Goal: Task Accomplishment & Management: Manage account settings

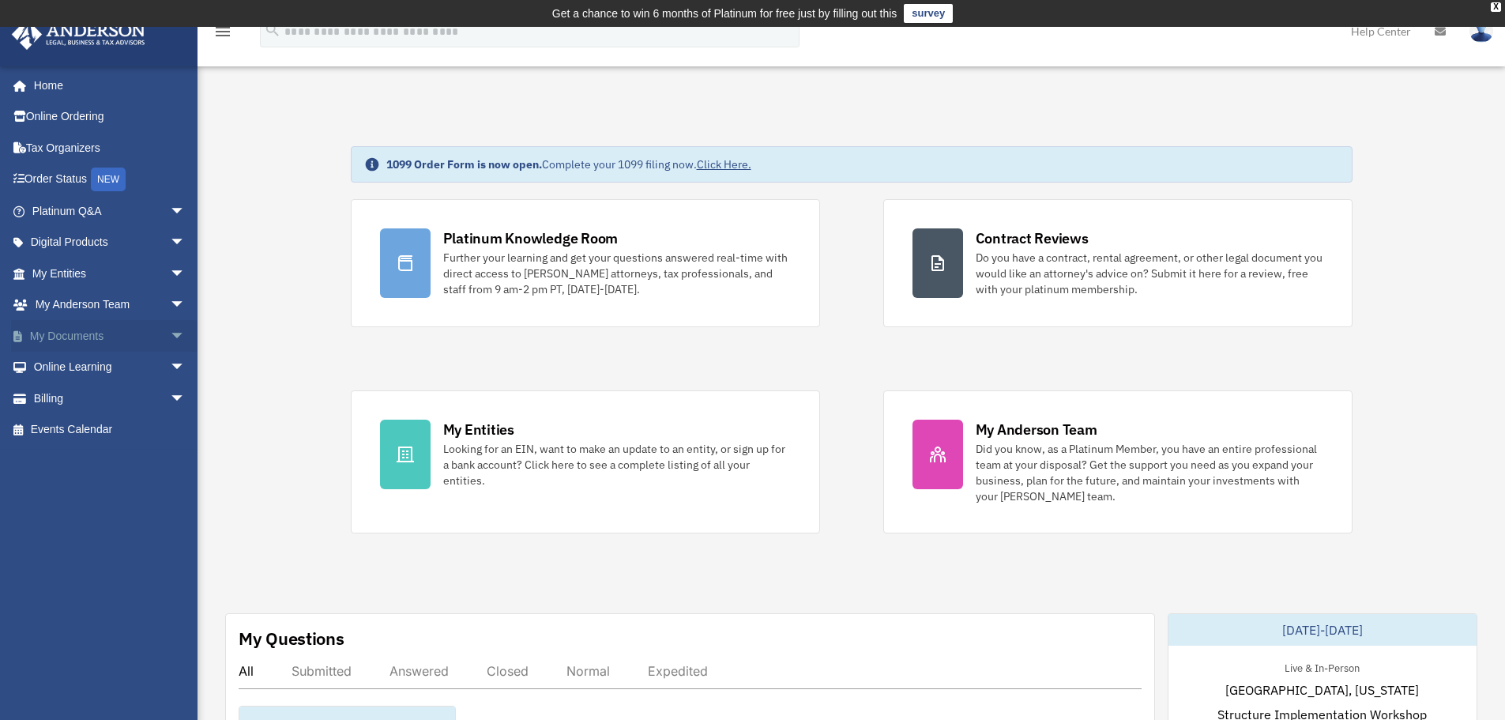
click at [80, 337] on link "My Documents arrow_drop_down" at bounding box center [110, 336] width 198 height 32
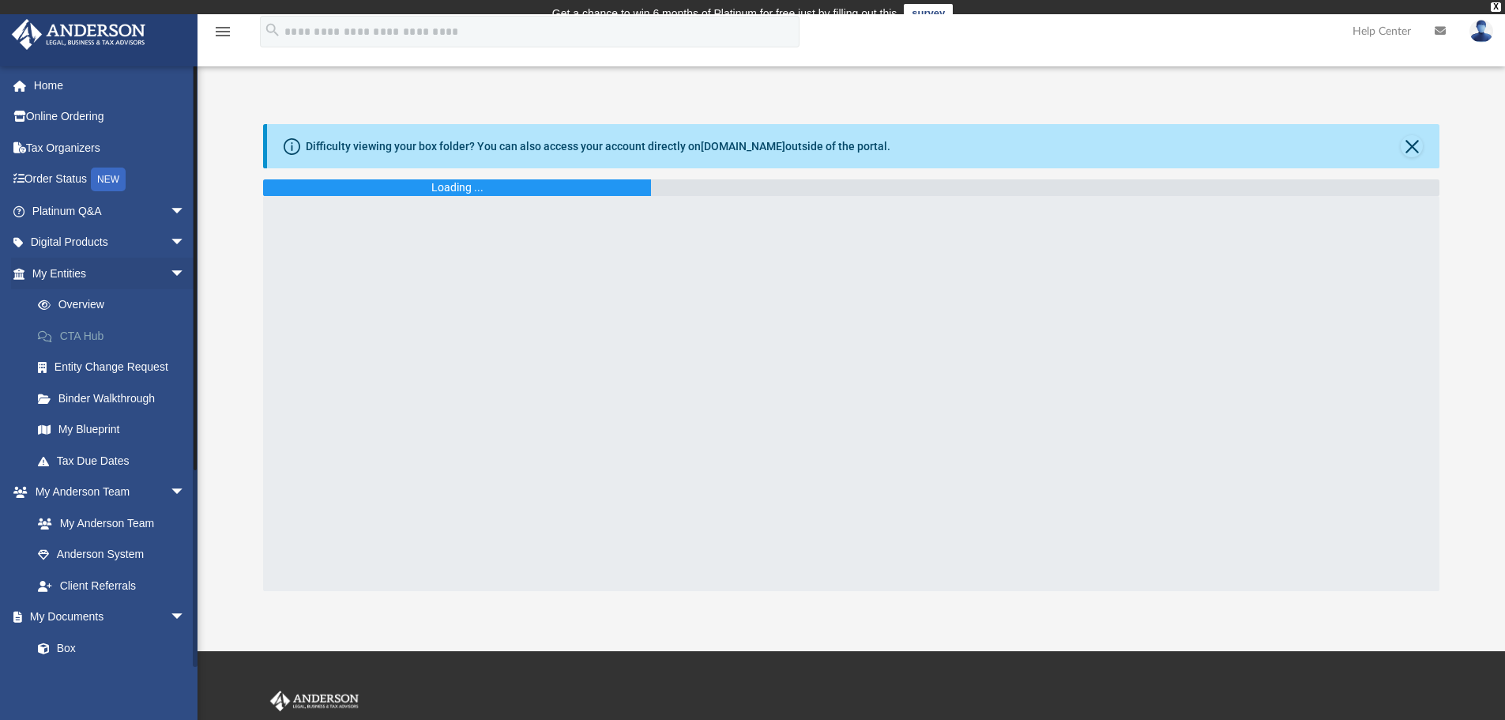
drag, startPoint x: 0, startPoint y: 0, endPoint x: 81, endPoint y: 336, distance: 346.0
click at [81, 336] on div "[EMAIL_ADDRESS][DOMAIN_NAME] Sign Out [EMAIL_ADDRESS][DOMAIN_NAME] Home Online …" at bounding box center [98, 426] width 197 height 720
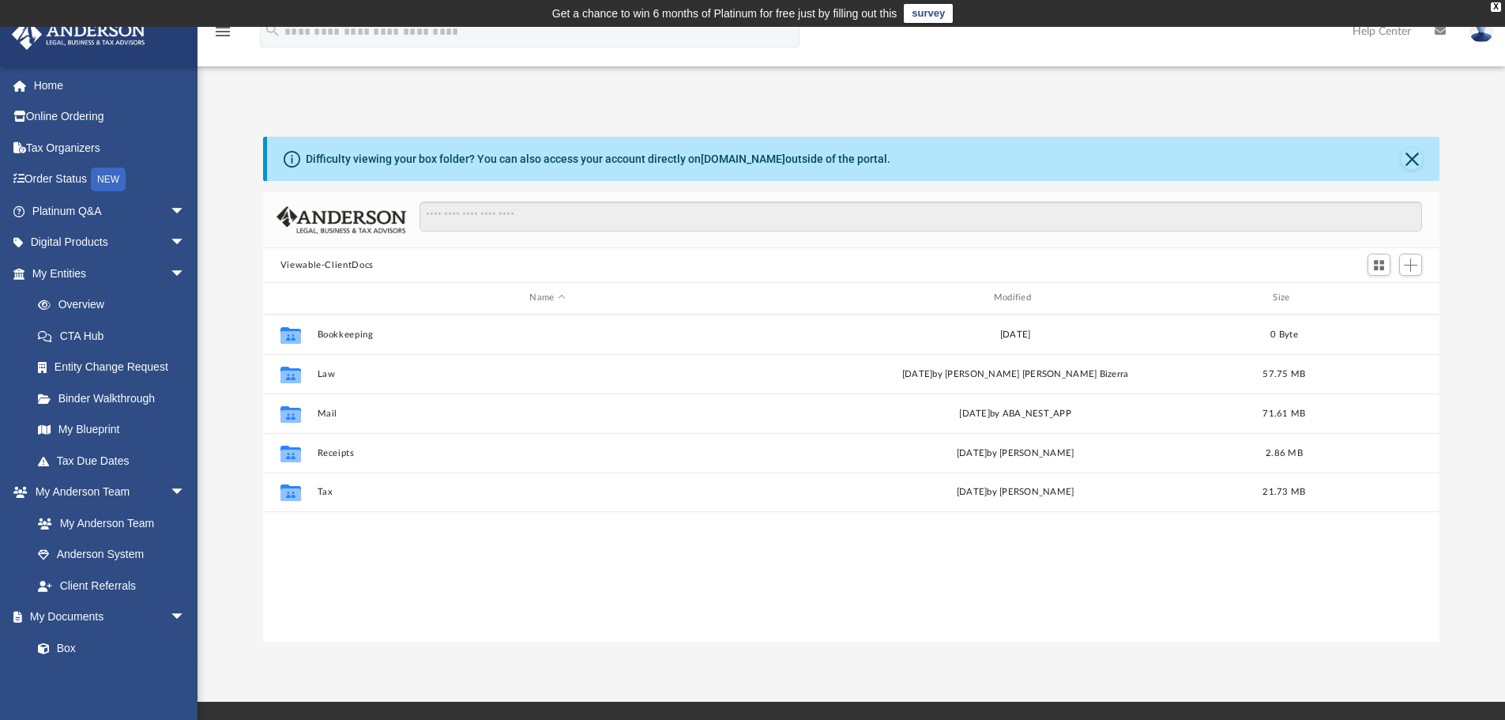
scroll to position [348, 1164]
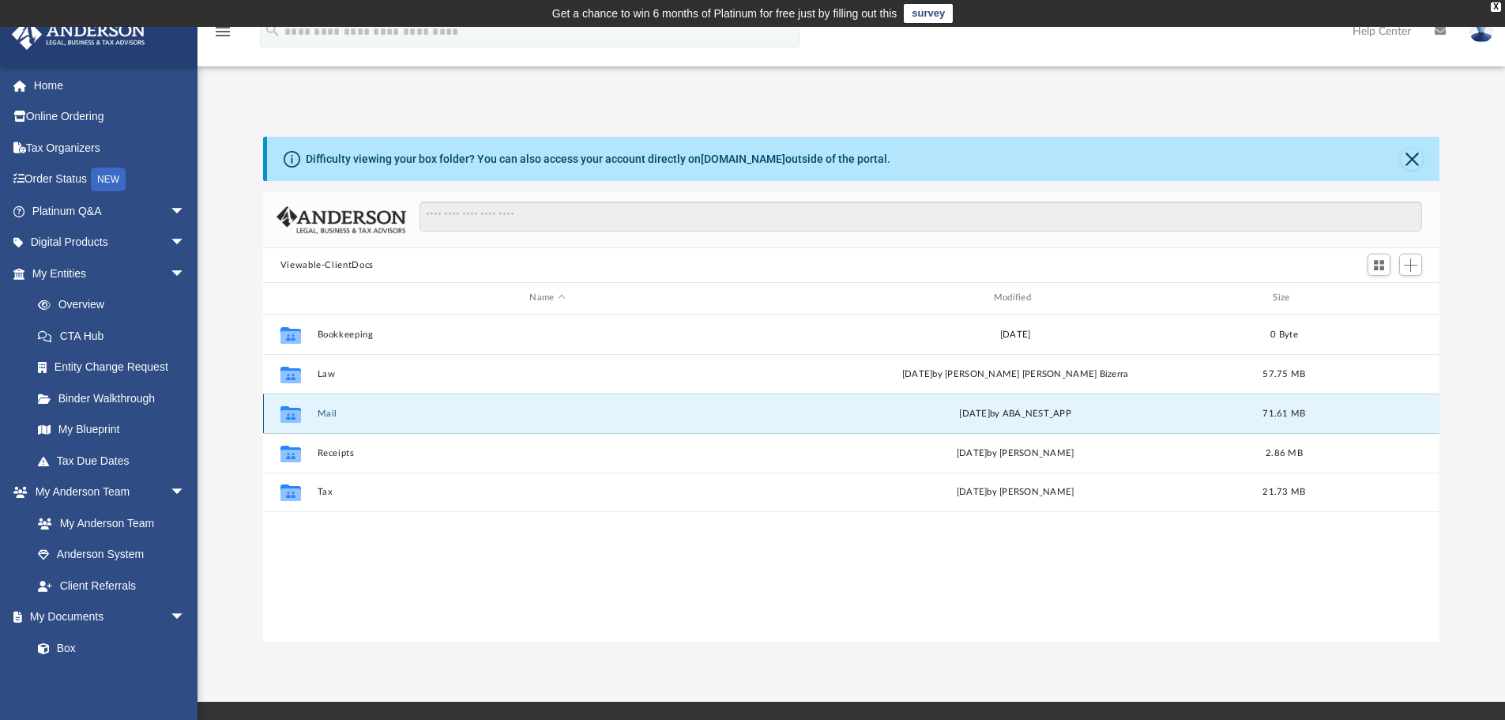
click at [325, 413] on button "Mail" at bounding box center [547, 413] width 461 height 10
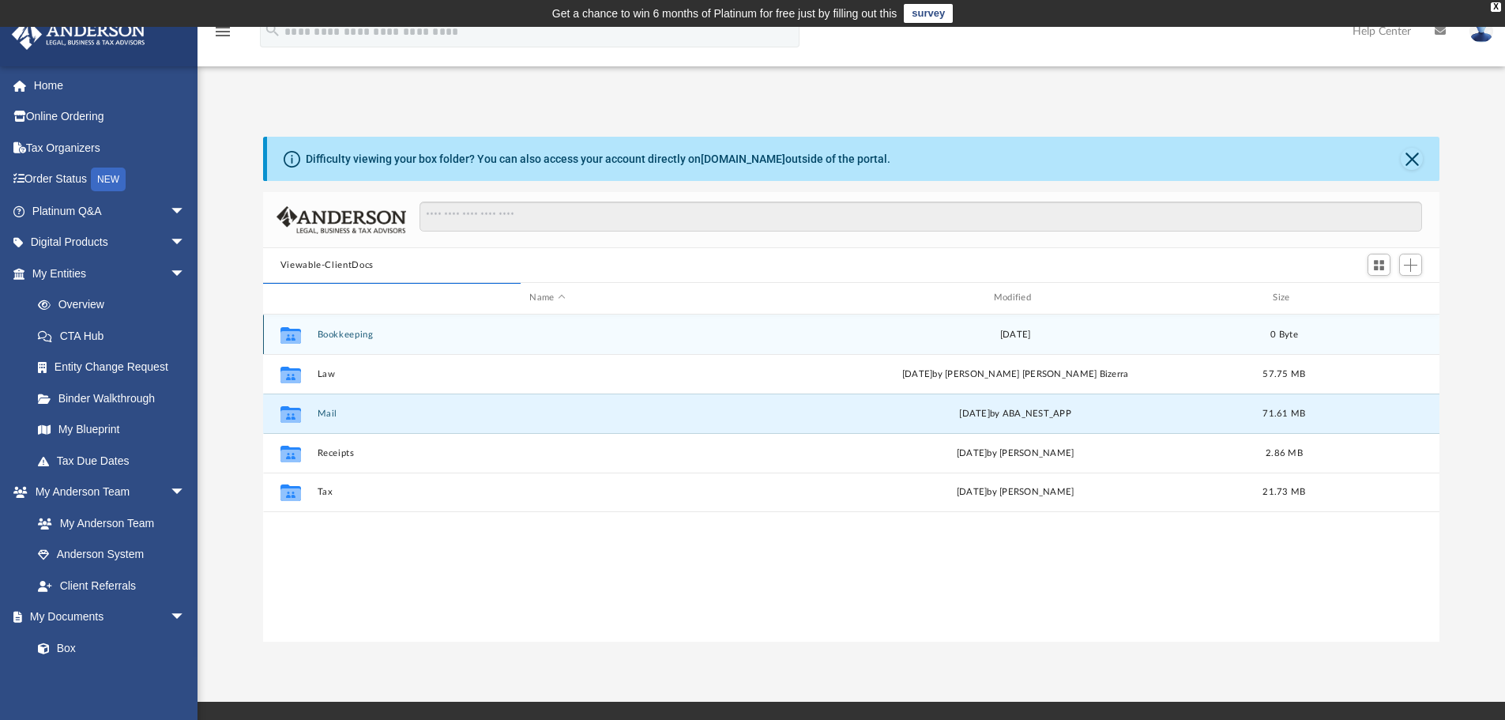
scroll to position [299, 1164]
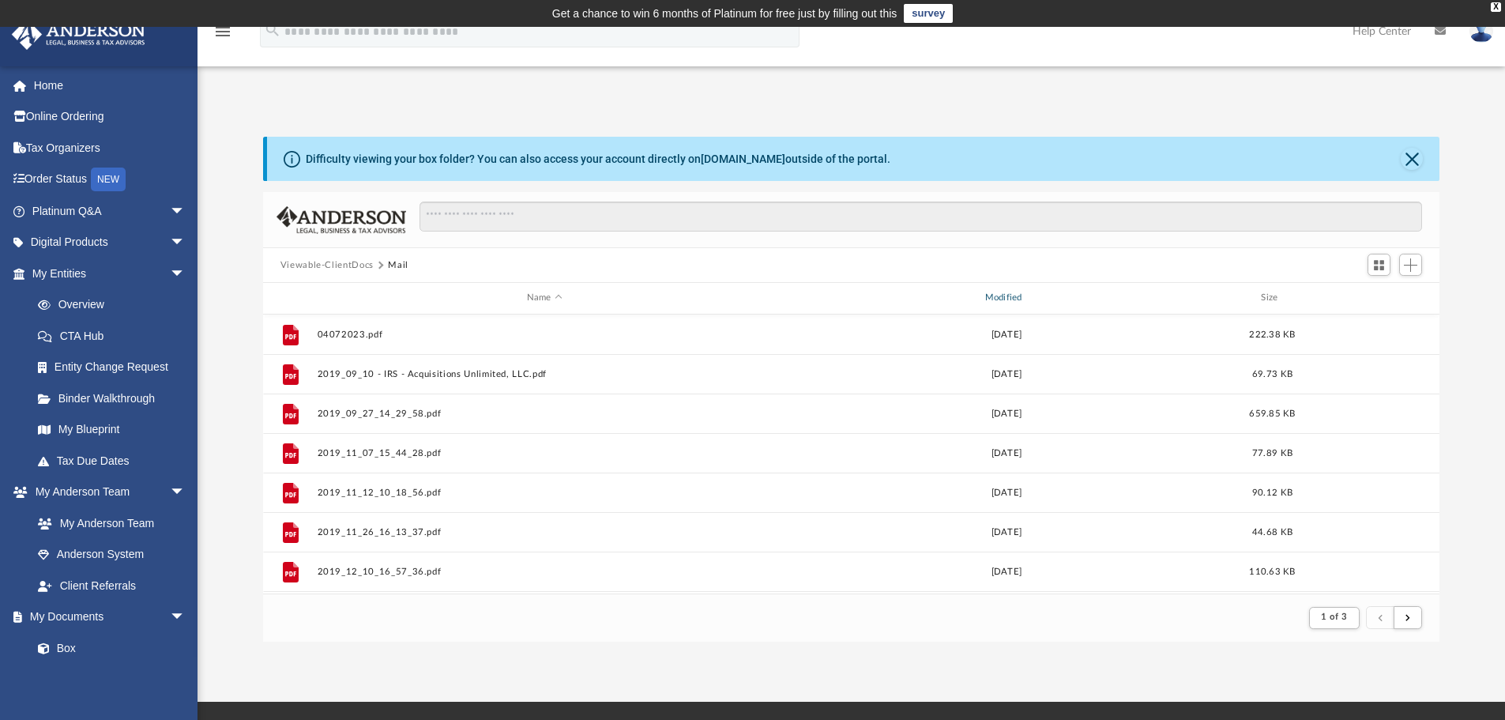
click at [1012, 295] on div "Modified" at bounding box center [1005, 298] width 455 height 14
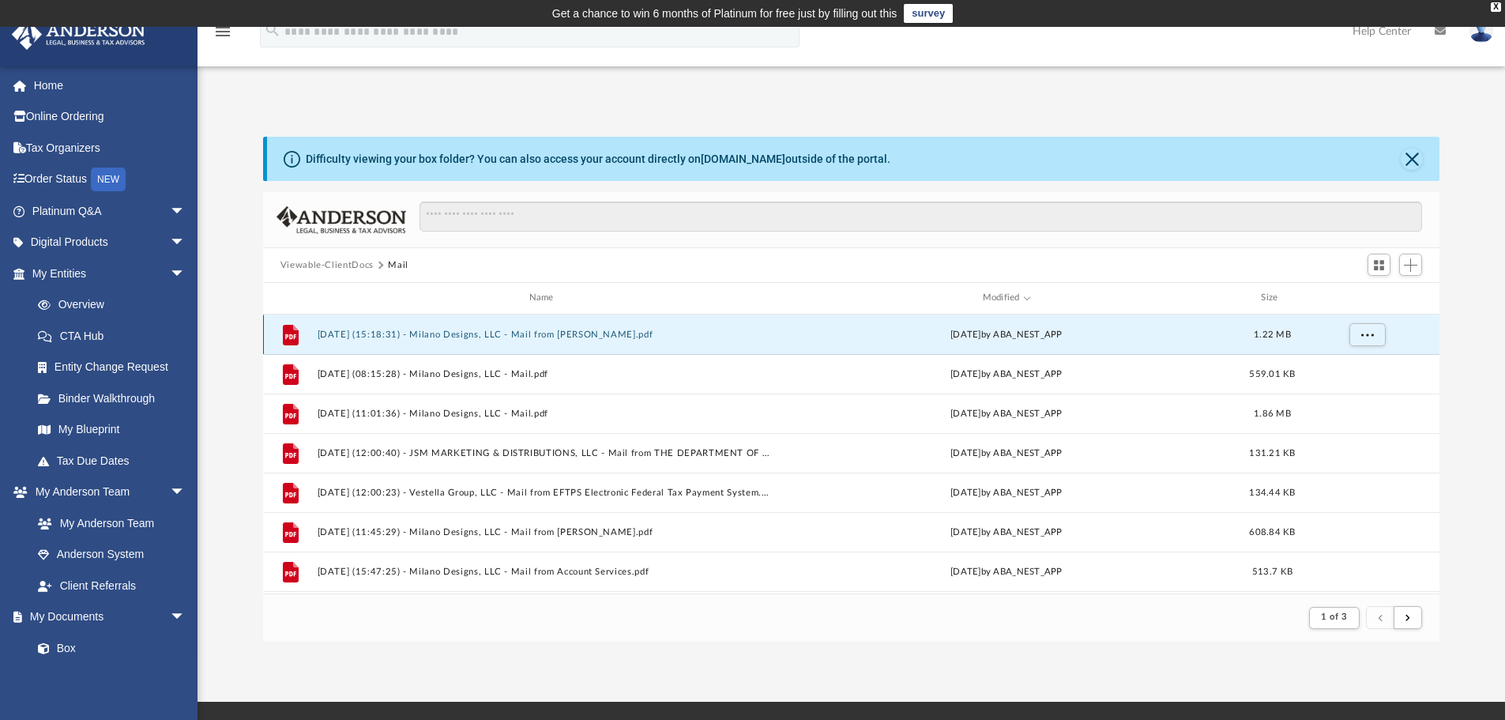
click at [553, 330] on button "[DATE] (15:18:31) - Milano Designs, LLC - Mail from [PERSON_NAME].pdf" at bounding box center [544, 334] width 455 height 10
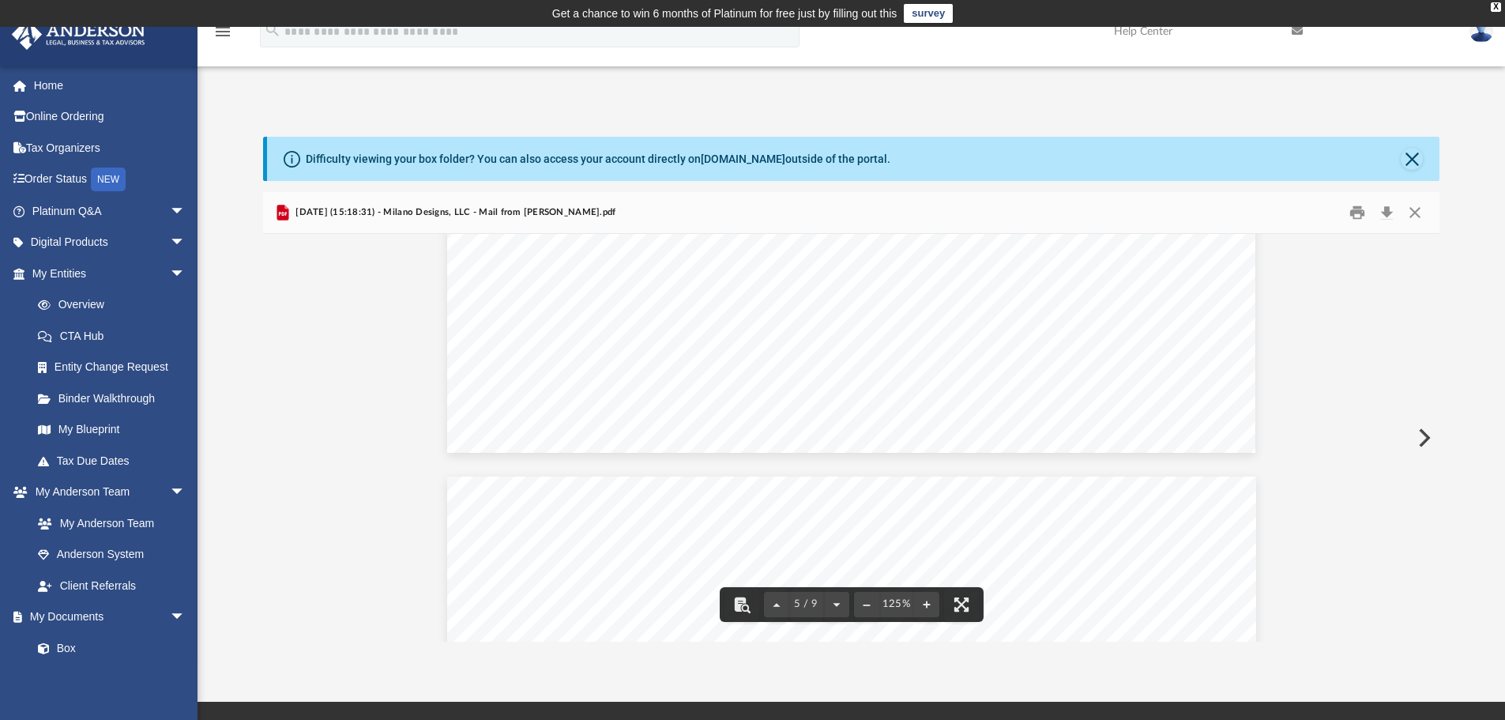
scroll to position [5055, 0]
click at [1348, 215] on button "Print" at bounding box center [1357, 213] width 32 height 24
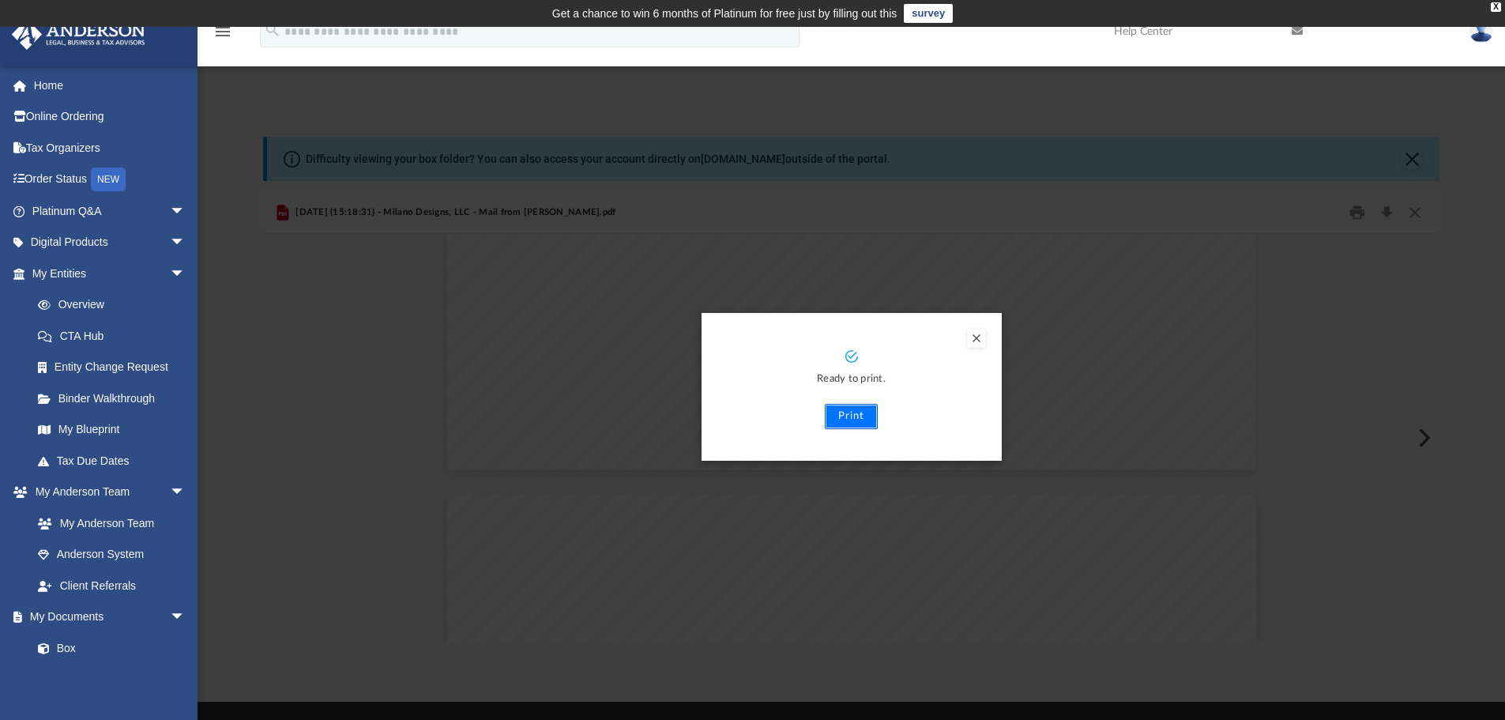
click at [844, 420] on button "Print" at bounding box center [851, 416] width 53 height 25
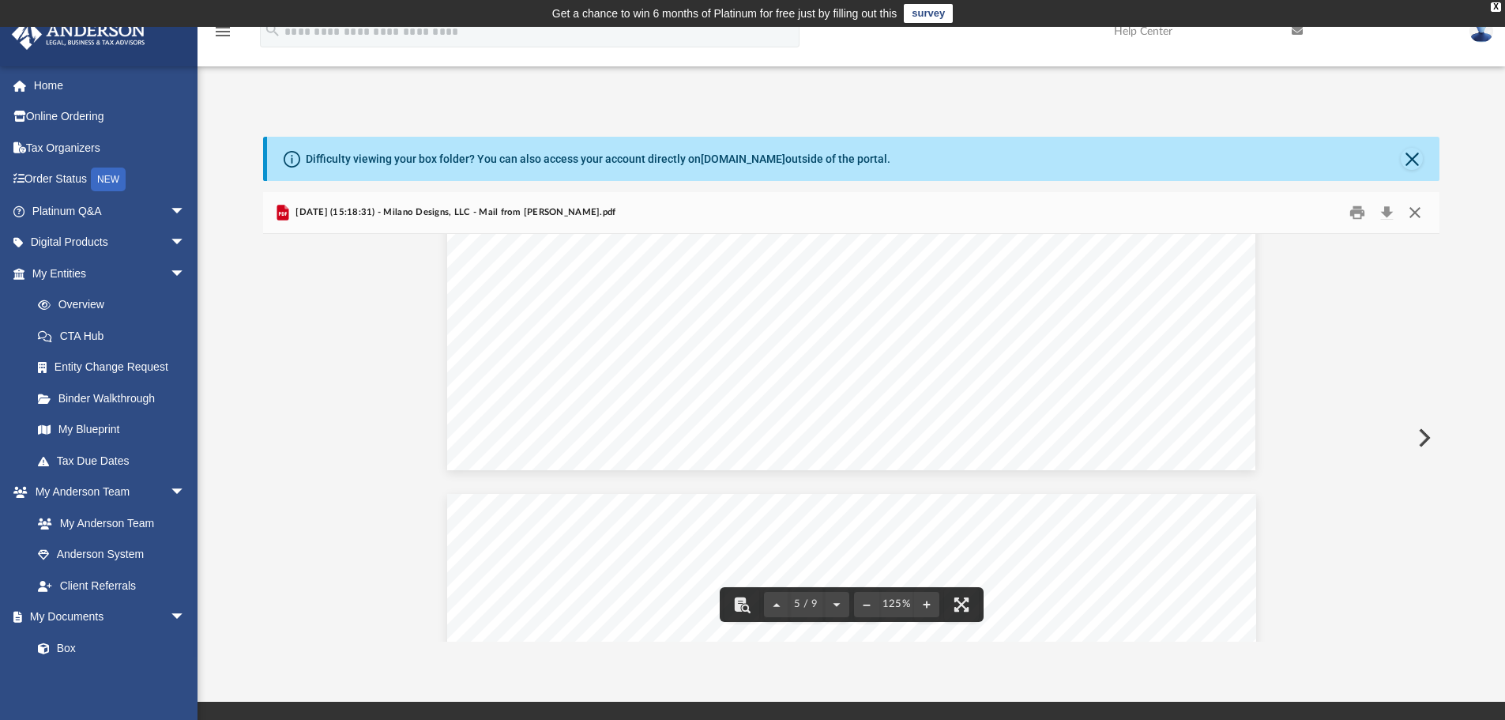
click at [1423, 209] on button "Close" at bounding box center [1414, 213] width 28 height 24
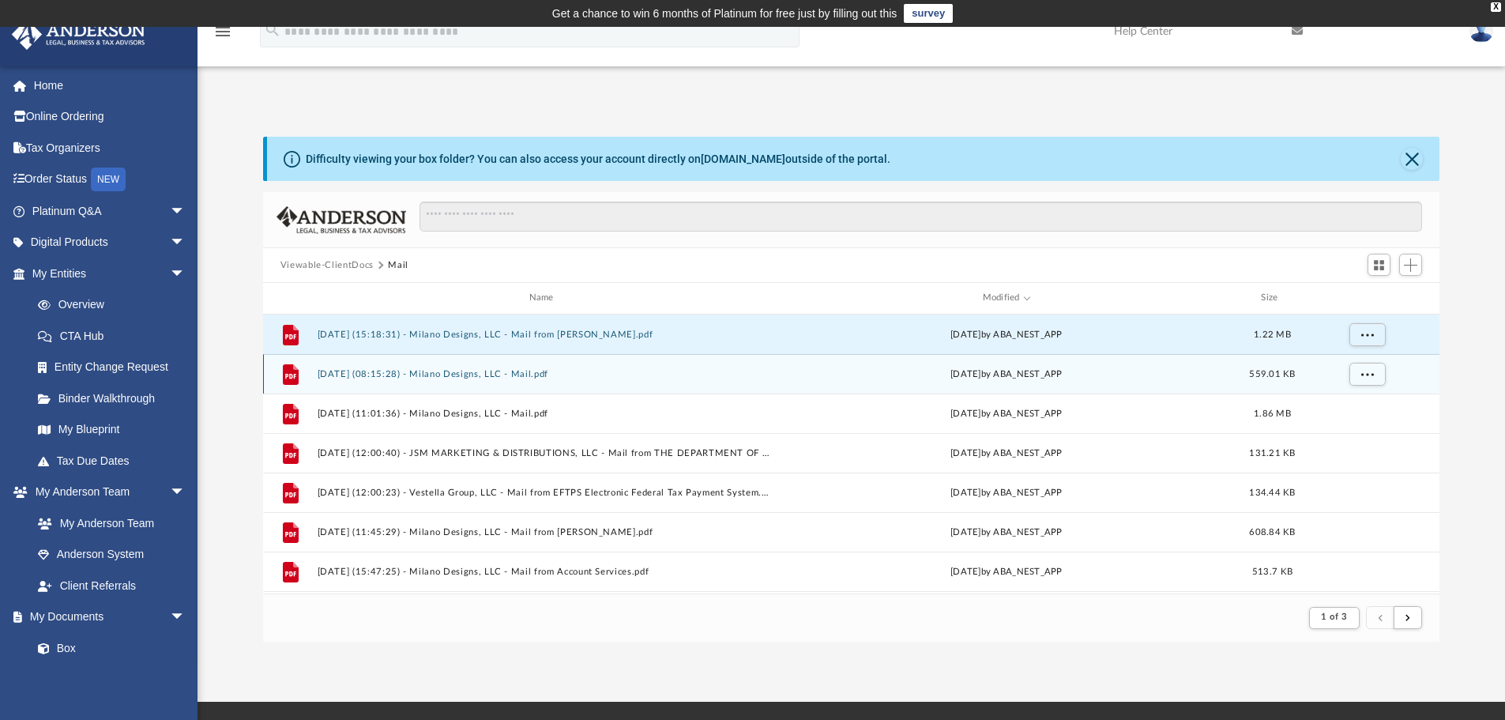
click at [1031, 378] on div "[DATE] by ABA_NEST_APP" at bounding box center [1006, 374] width 455 height 14
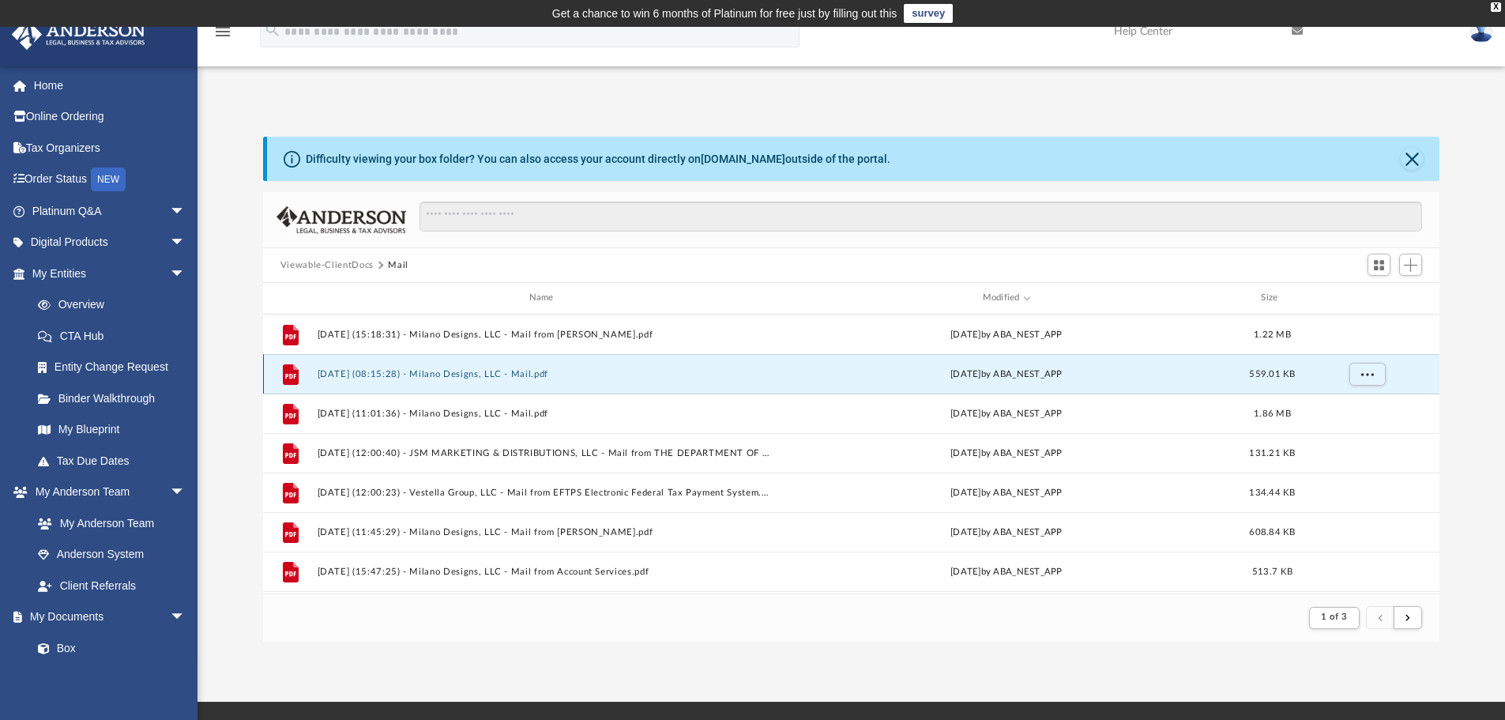
click at [1031, 378] on div "[DATE] by ABA_NEST_APP" at bounding box center [1006, 374] width 455 height 14
click at [1370, 372] on span "More options" at bounding box center [1366, 373] width 13 height 9
click at [1346, 408] on li "Preview" at bounding box center [1352, 406] width 46 height 17
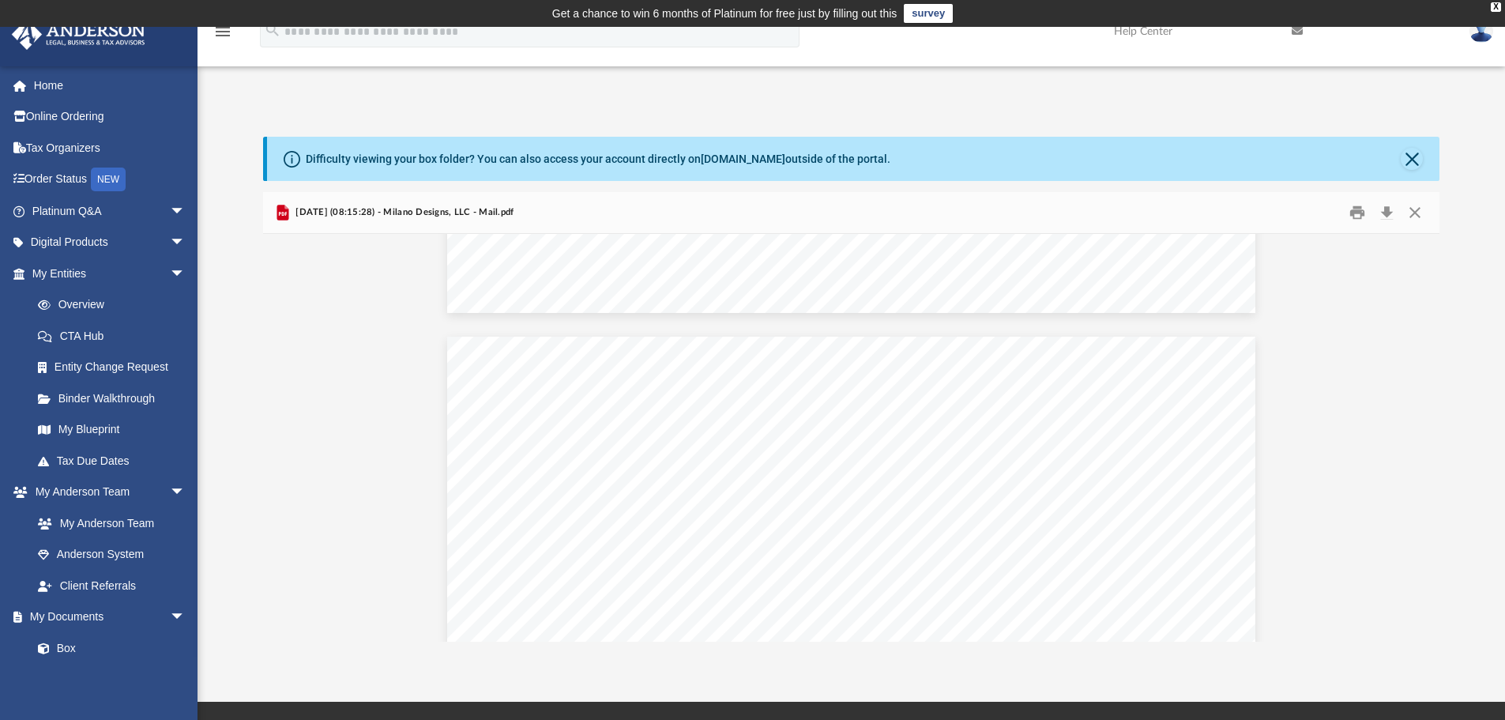
scroll to position [1027, 0]
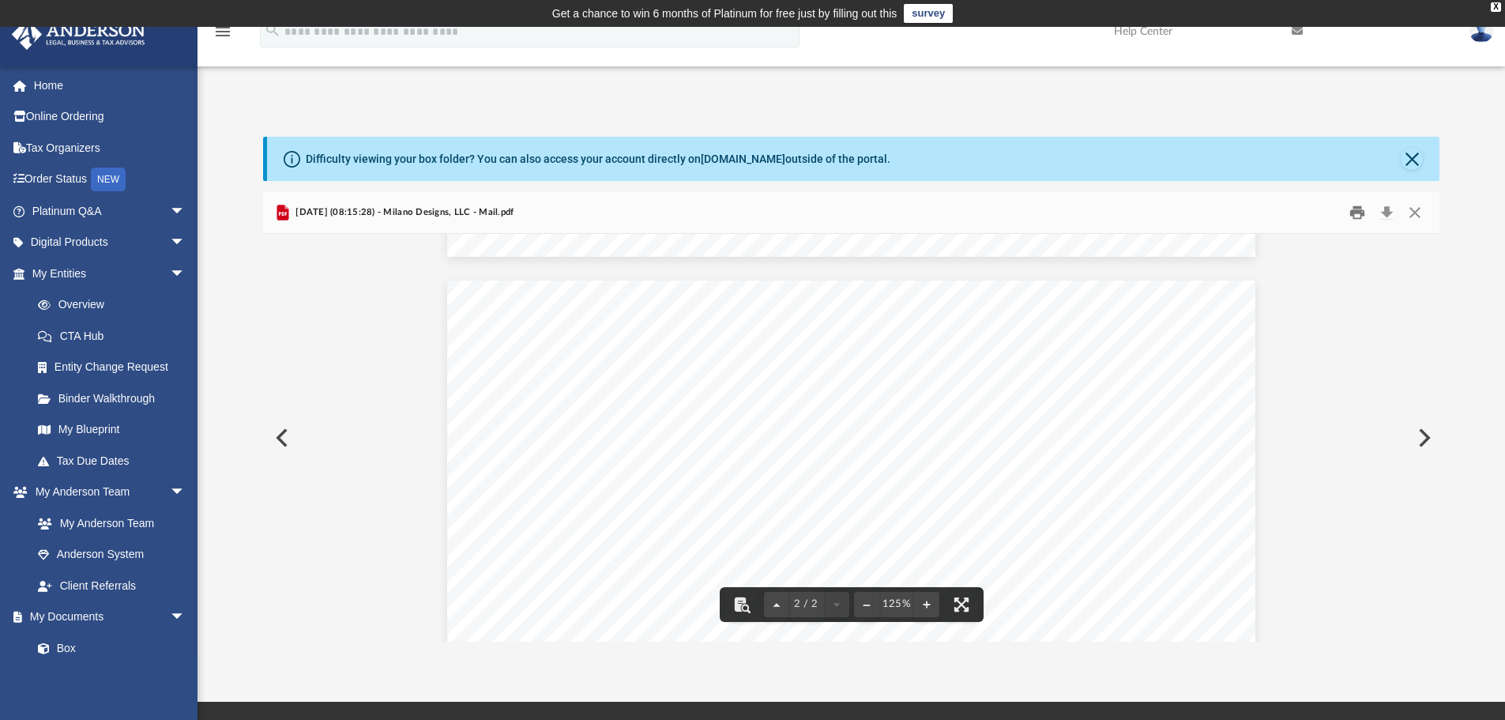
click at [1358, 216] on button "Print" at bounding box center [1357, 213] width 32 height 24
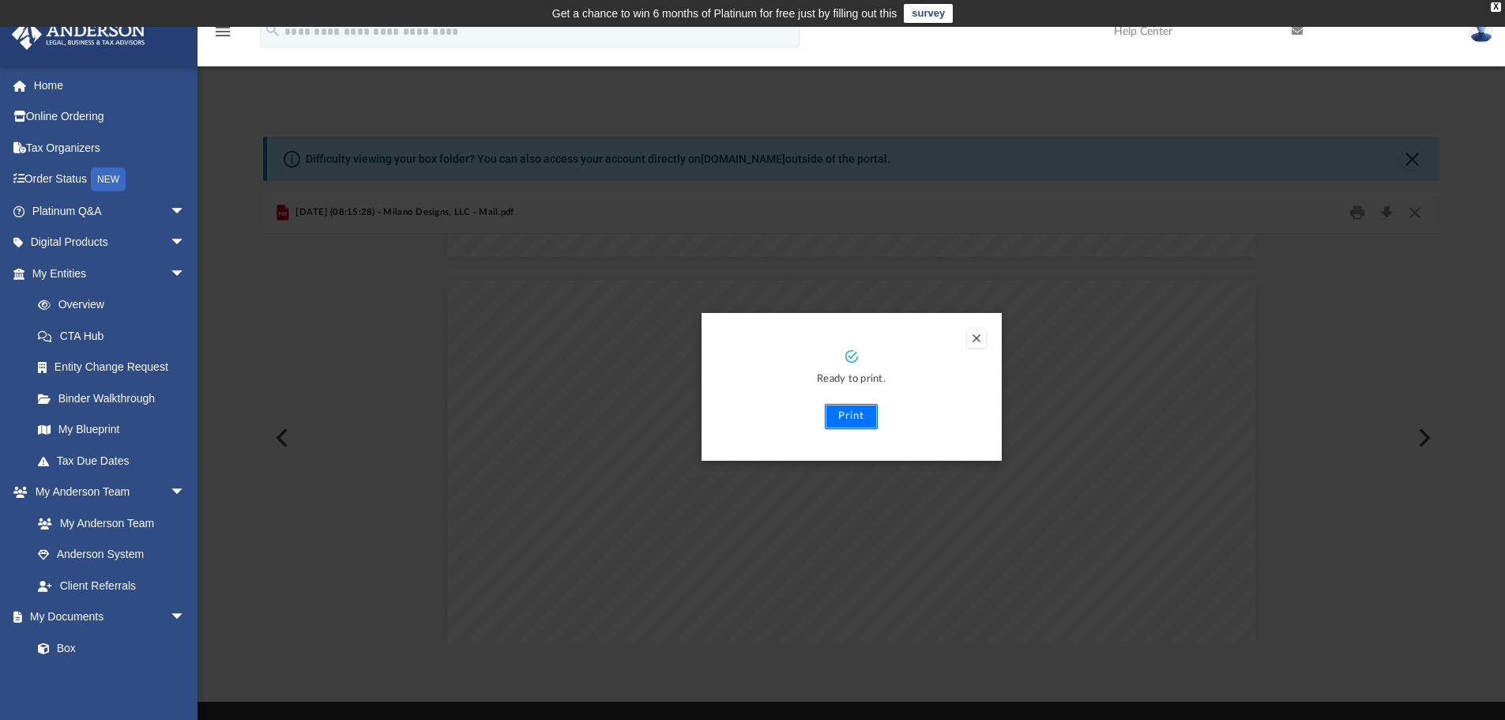
click at [854, 418] on button "Print" at bounding box center [851, 416] width 53 height 25
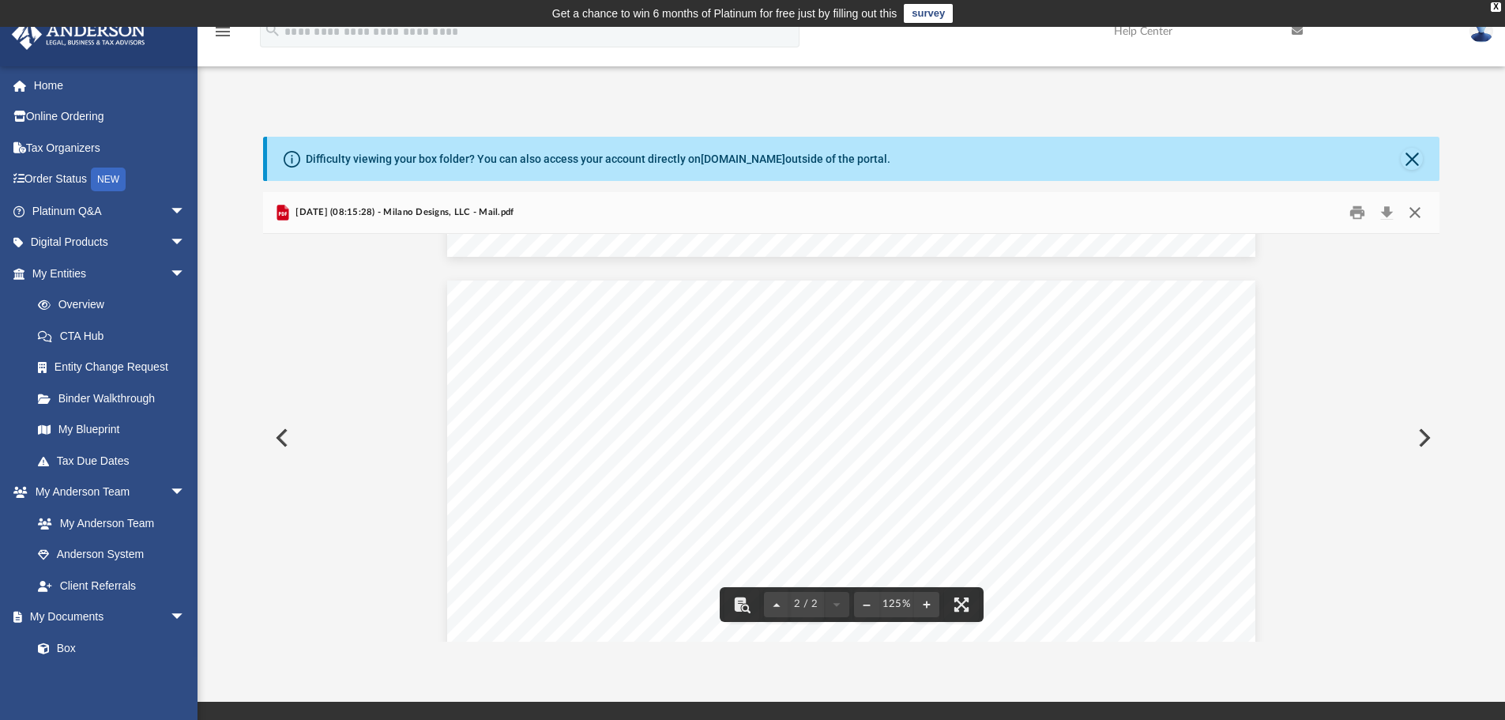
click at [1419, 213] on button "Close" at bounding box center [1414, 213] width 28 height 24
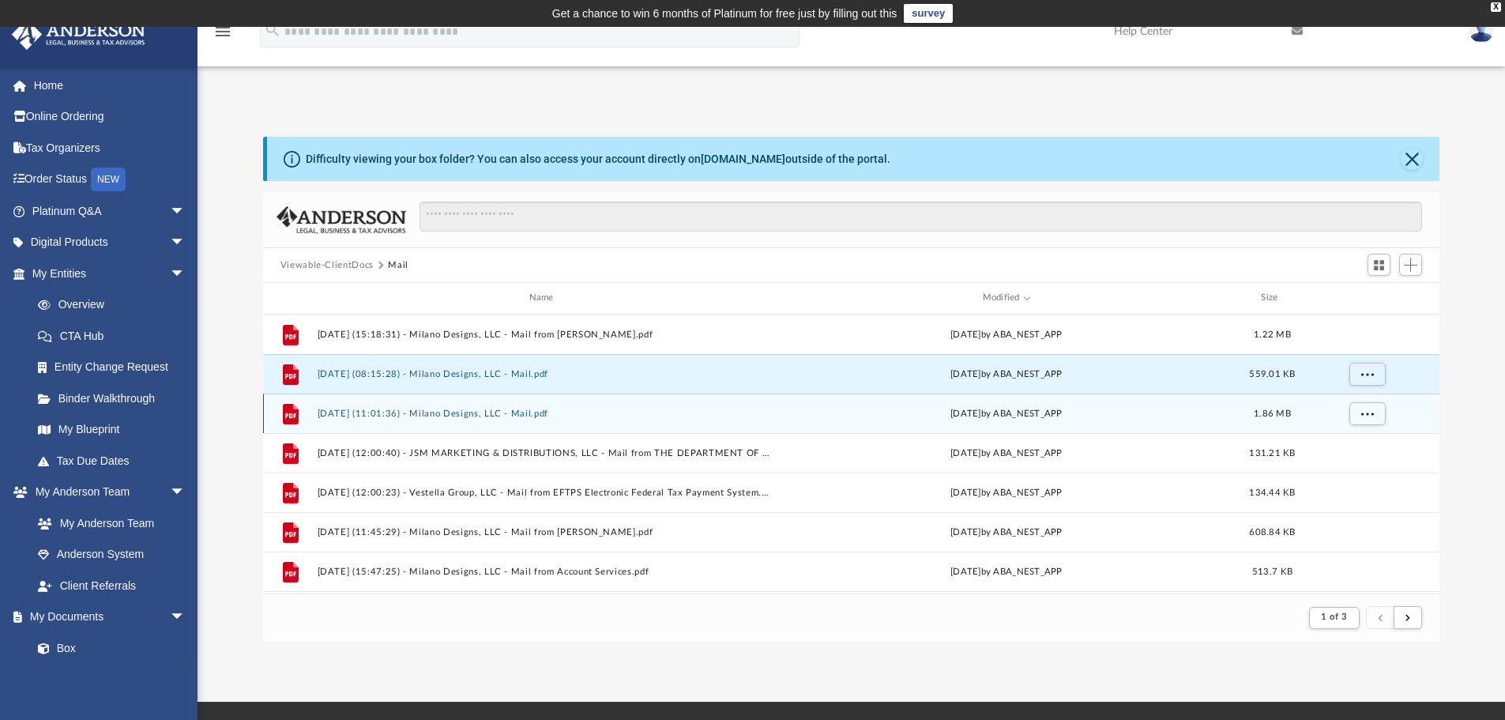
click at [542, 415] on button "[DATE] (11:01:36) - Milano Designs, LLC - Mail.pdf" at bounding box center [544, 413] width 455 height 10
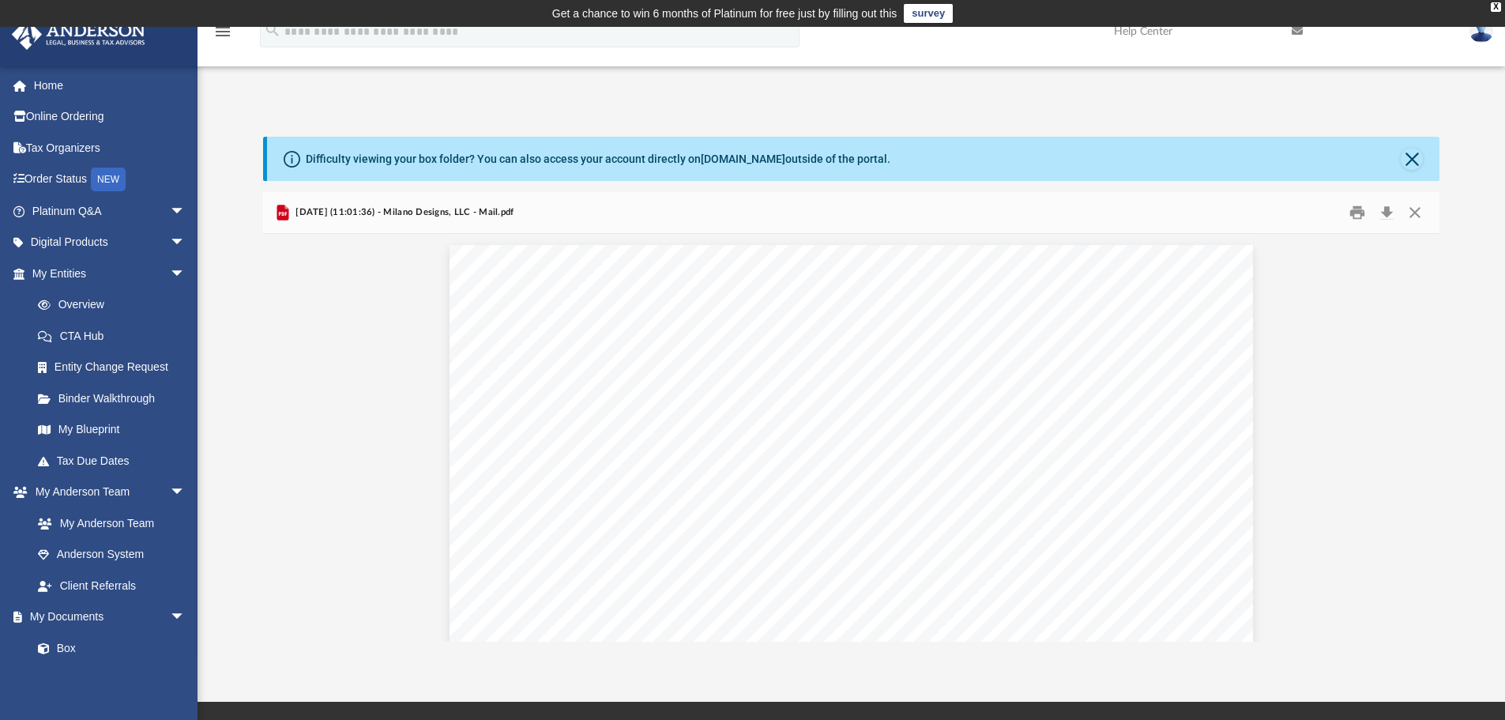
scroll to position [0, 0]
click at [1408, 157] on button "Close" at bounding box center [1411, 159] width 22 height 22
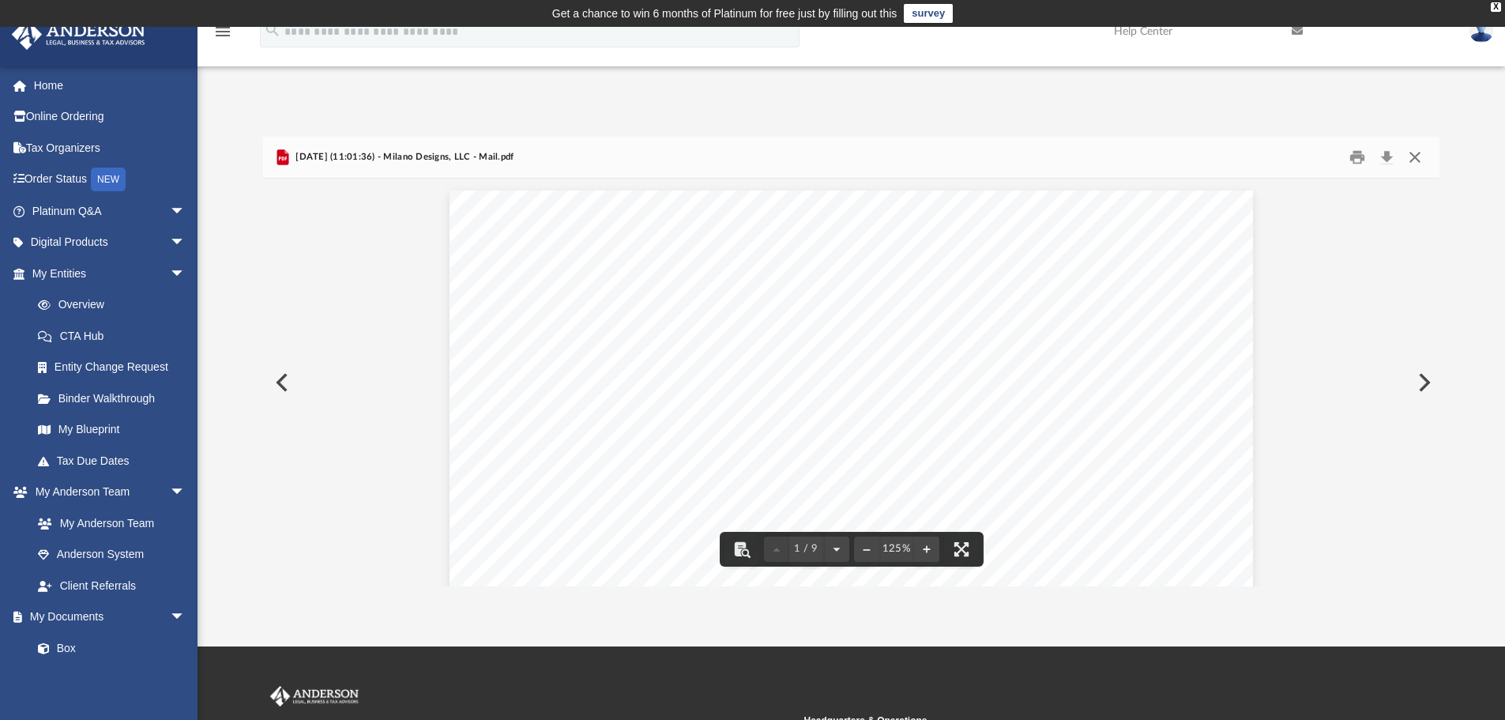
click at [1420, 159] on button "Close" at bounding box center [1414, 157] width 28 height 24
